Goal: Task Accomplishment & Management: Use online tool/utility

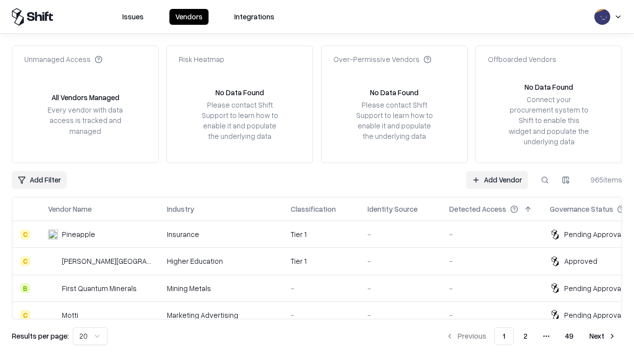
click at [497, 179] on link "Add Vendor" at bounding box center [497, 180] width 62 height 18
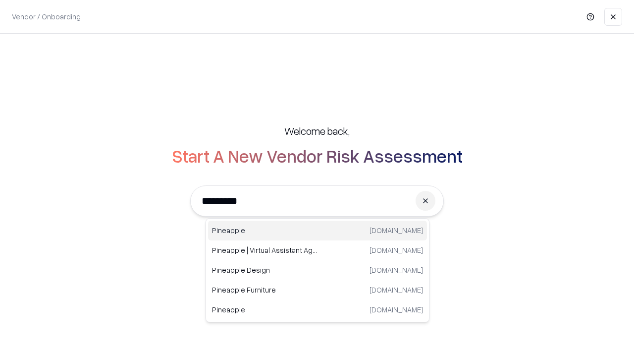
click at [318, 230] on div "Pineapple [DOMAIN_NAME]" at bounding box center [317, 230] width 219 height 20
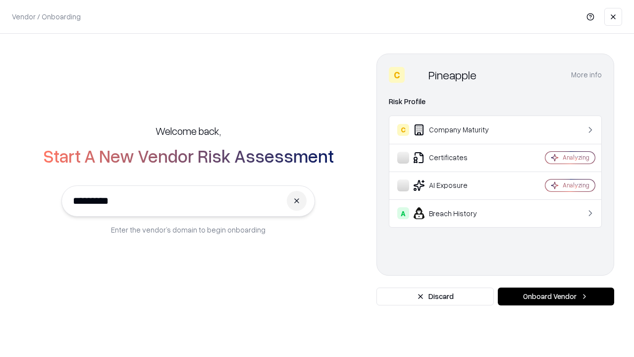
type input "*********"
click at [556, 296] on button "Onboard Vendor" at bounding box center [556, 296] width 116 height 18
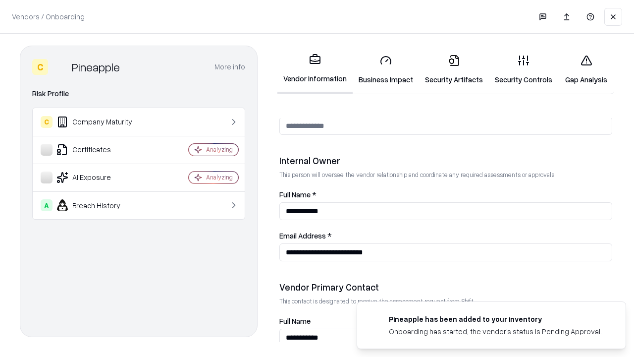
scroll to position [513, 0]
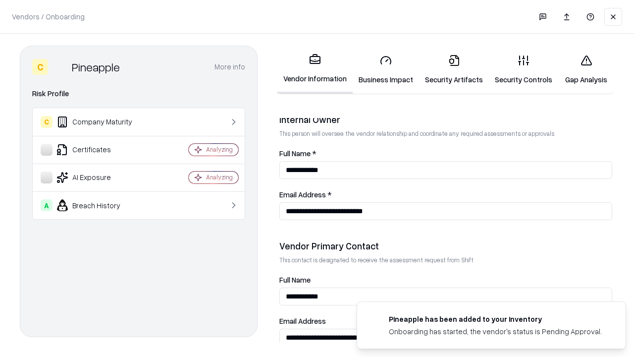
click at [386, 69] on link "Business Impact" at bounding box center [386, 70] width 66 height 46
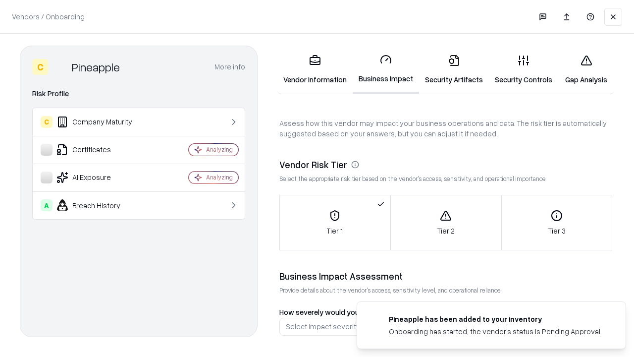
click at [454, 69] on link "Security Artifacts" at bounding box center [454, 70] width 70 height 46
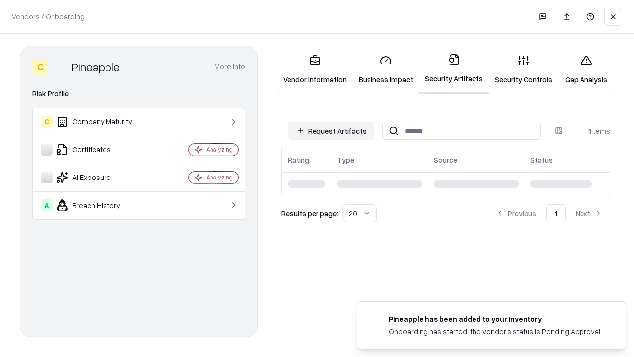
click at [331, 131] on button "Request Artifacts" at bounding box center [331, 131] width 86 height 18
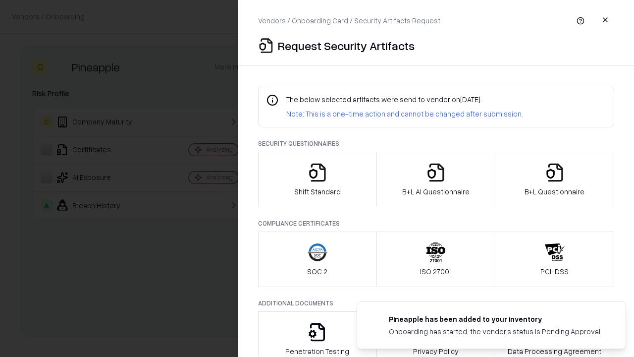
click at [317, 179] on icon "button" at bounding box center [318, 172] width 20 height 20
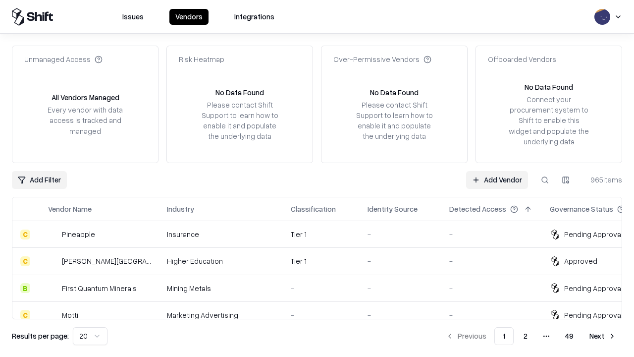
click at [497, 179] on link "Add Vendor" at bounding box center [497, 180] width 62 height 18
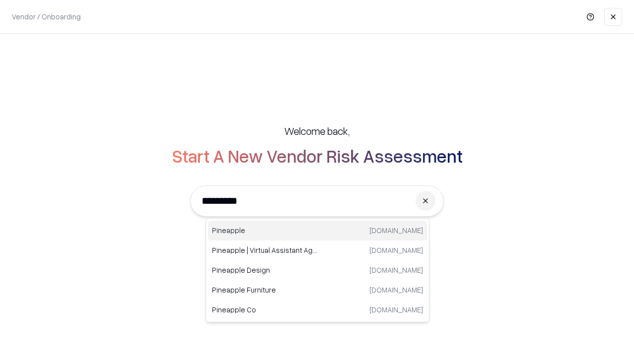
click at [318, 230] on div "Pineapple [DOMAIN_NAME]" at bounding box center [317, 230] width 219 height 20
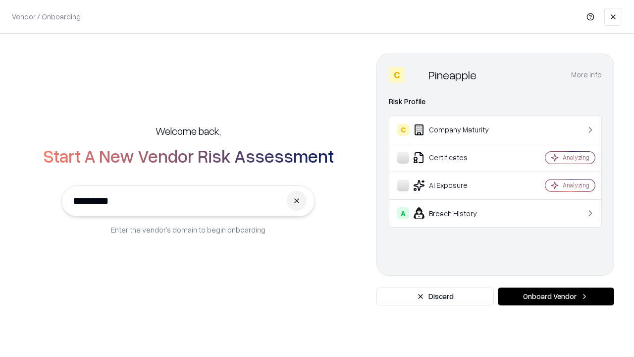
type input "*********"
click at [556, 296] on button "Onboard Vendor" at bounding box center [556, 296] width 116 height 18
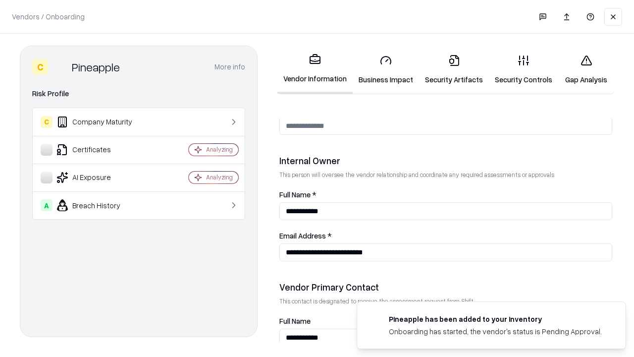
scroll to position [513, 0]
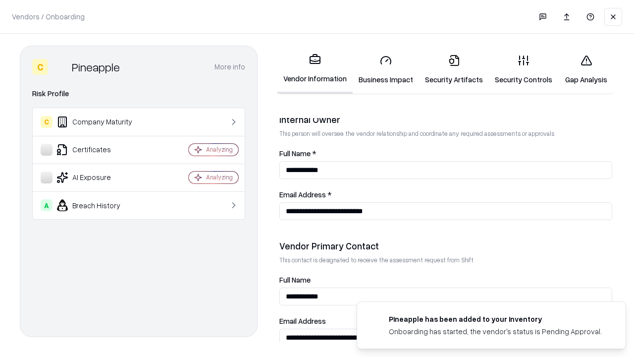
click at [586, 69] on link "Gap Analysis" at bounding box center [586, 70] width 56 height 46
